Goal: Navigation & Orientation: Go to known website

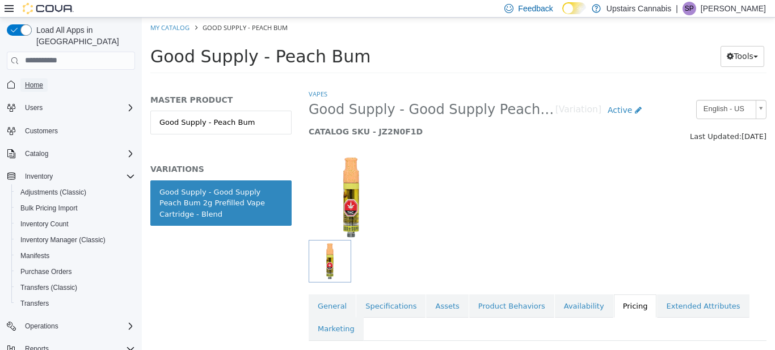
click at [35, 81] on span "Home" at bounding box center [34, 85] width 18 height 9
